Goal: Find contact information: Find contact information

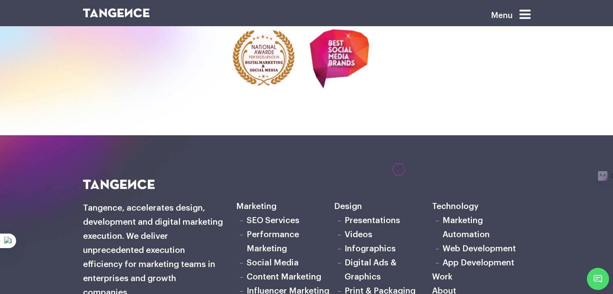
scroll to position [2447, 0]
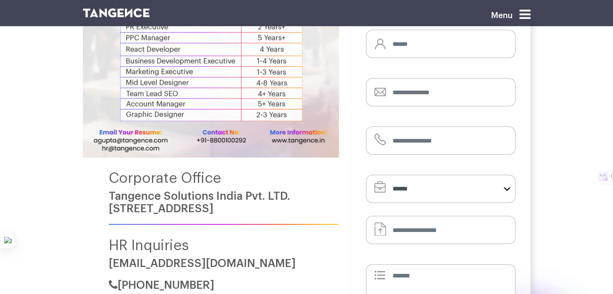
scroll to position [136, 0]
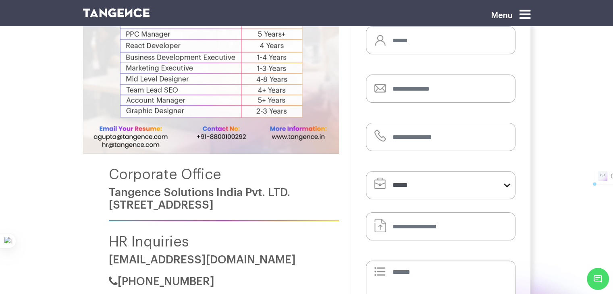
drag, startPoint x: 105, startPoint y: 189, endPoint x: 282, endPoint y: 202, distance: 177.8
click at [282, 202] on div "Corporate Office Tangence Solutions India Pvt. LTD. F 298, Sec 63, Noida, 20130…" at bounding box center [211, 110] width 256 height 376
copy link "Tangence Solutions India Pvt. LTD. F 298, Sec 63, Noida, 201301"
